Goal: Task Accomplishment & Management: Manage account settings

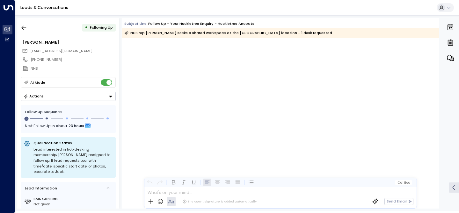
scroll to position [713, 0]
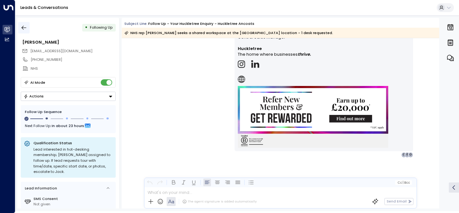
click at [25, 28] on icon "button" at bounding box center [24, 28] width 6 height 6
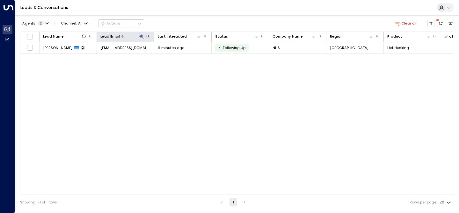
click at [143, 37] on icon at bounding box center [141, 36] width 5 height 5
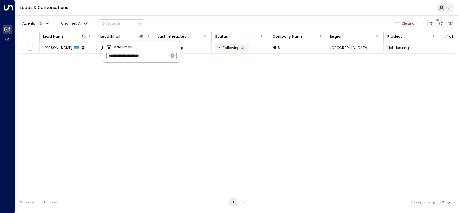
click at [173, 56] on icon "button" at bounding box center [172, 56] width 4 height 4
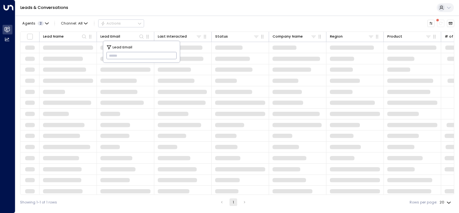
click at [130, 54] on input "text" at bounding box center [141, 56] width 70 height 11
paste input "**********"
type input "**********"
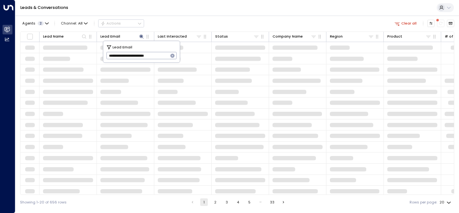
click at [199, 20] on div "Agents 2 Channel: All Actions Clear all" at bounding box center [237, 23] width 434 height 11
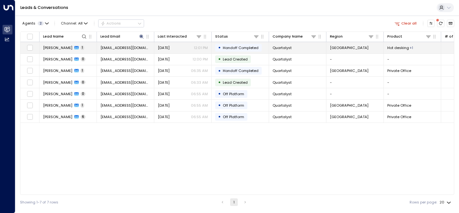
click at [81, 47] on span "1" at bounding box center [83, 48] width 4 height 4
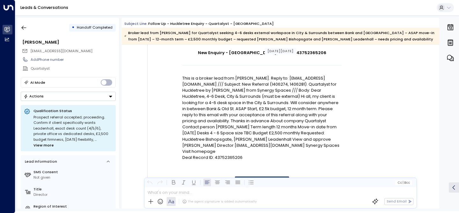
scroll to position [80, 0]
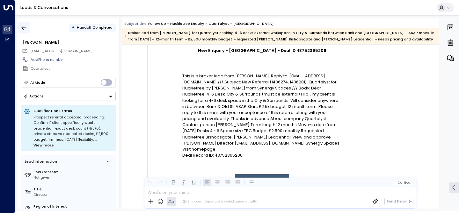
click at [24, 27] on icon "button" at bounding box center [24, 28] width 6 height 6
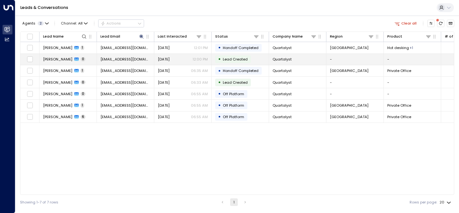
click at [81, 60] on span "0" at bounding box center [83, 59] width 5 height 4
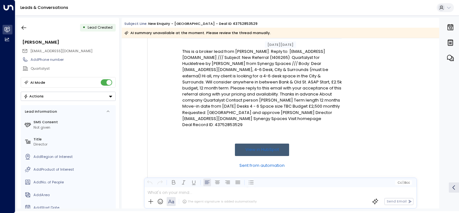
scroll to position [91, 0]
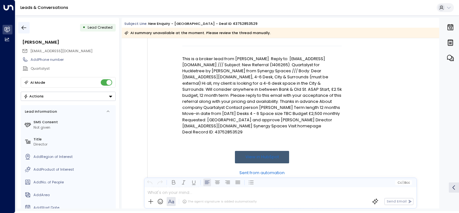
click at [24, 28] on icon "button" at bounding box center [24, 28] width 6 height 6
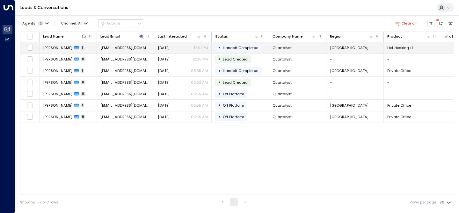
click at [81, 48] on span "1" at bounding box center [83, 48] width 4 height 4
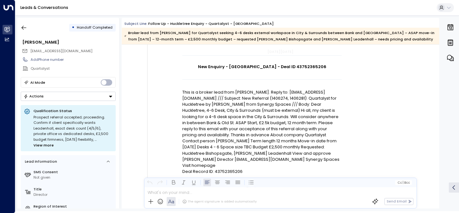
scroll to position [62, 0]
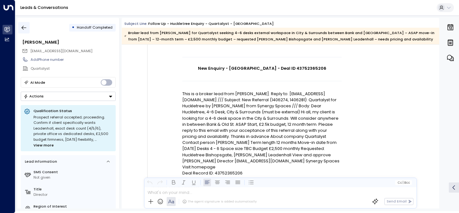
click at [25, 26] on icon "button" at bounding box center [24, 28] width 6 height 6
